Goal: Navigation & Orientation: Find specific page/section

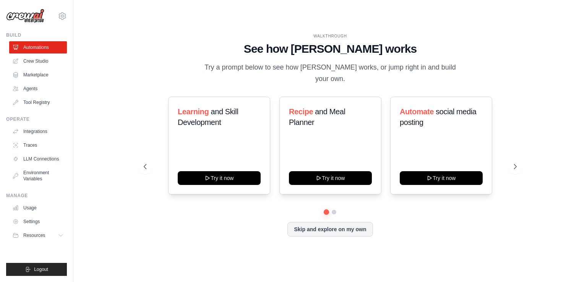
click at [356, 72] on p "Try a prompt below to see how [PERSON_NAME] works, or jump right in and build y…" at bounding box center [330, 73] width 257 height 23
click at [37, 61] on link "Crew Studio" at bounding box center [39, 61] width 58 height 12
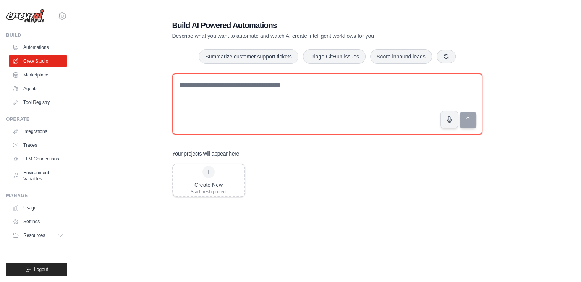
click at [229, 109] on textarea at bounding box center [327, 103] width 310 height 61
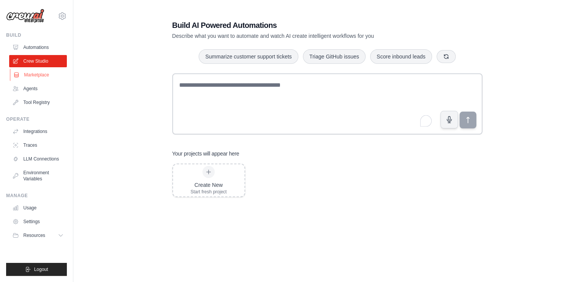
click at [34, 73] on link "Marketplace" at bounding box center [39, 75] width 58 height 12
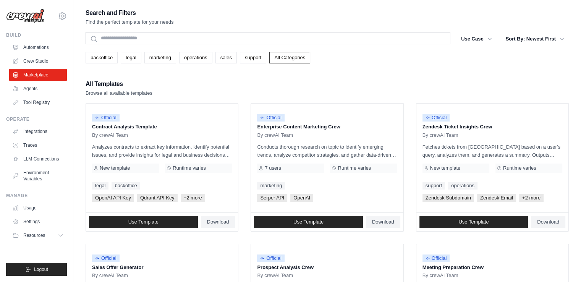
click at [34, 73] on link "Marketplace" at bounding box center [38, 75] width 58 height 12
